Goal: Task Accomplishment & Management: Use online tool/utility

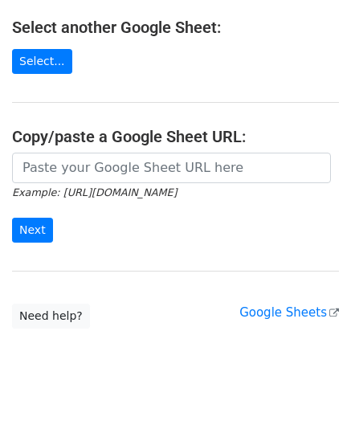
scroll to position [211, 0]
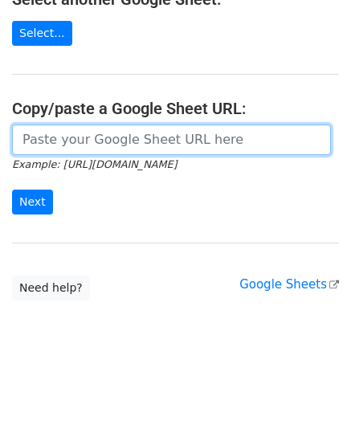
click at [71, 140] on input "url" at bounding box center [171, 140] width 319 height 31
paste input "[URL][DOMAIN_NAME]"
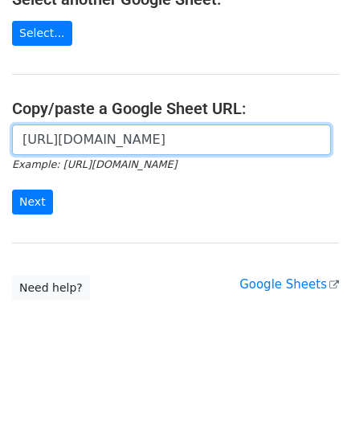
scroll to position [0, 372]
type input "[URL][DOMAIN_NAME]"
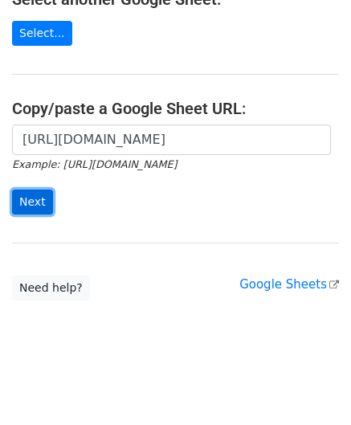
scroll to position [0, 0]
click at [29, 197] on input "Next" at bounding box center [32, 202] width 41 height 25
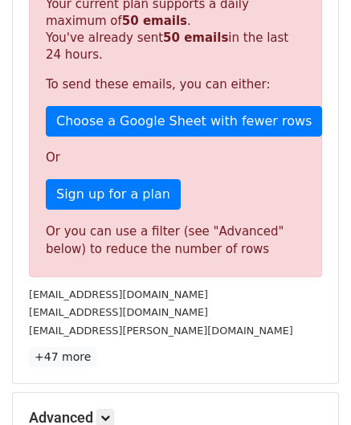
scroll to position [486, 0]
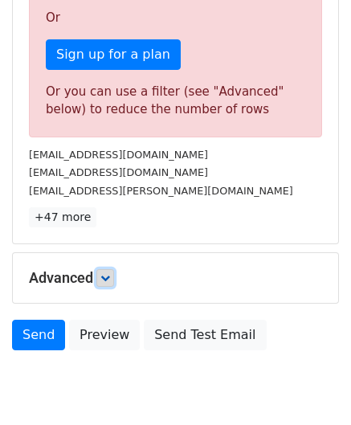
click at [105, 274] on icon at bounding box center [106, 278] width 10 height 10
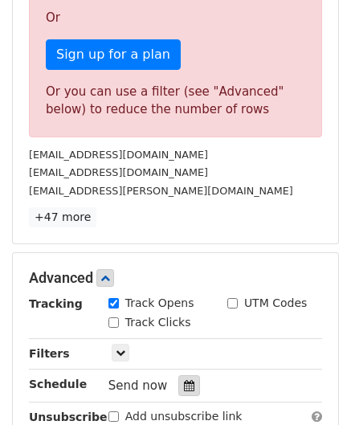
click at [184, 380] on icon at bounding box center [189, 385] width 10 height 11
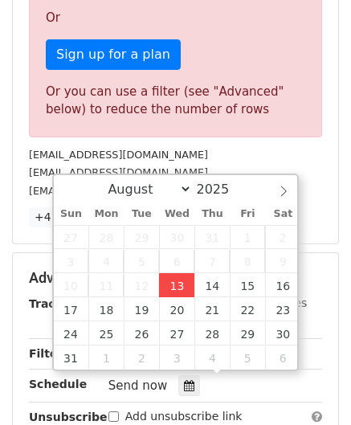
type input "[DATE] 12:00"
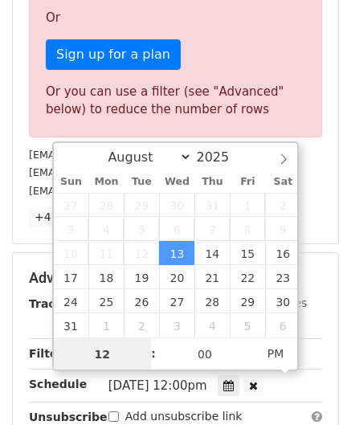
scroll to position [0, 0]
paste input "6"
type input "6"
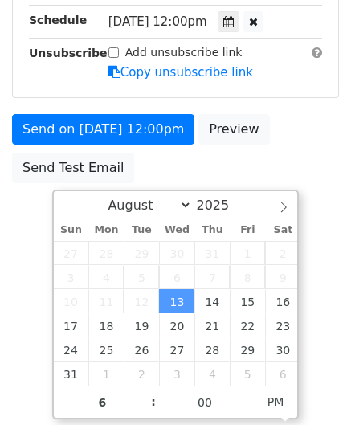
type input "[DATE] 18:00"
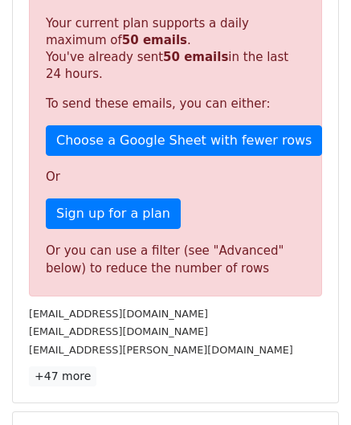
scroll to position [737, 0]
